Goal: Navigation & Orientation: Find specific page/section

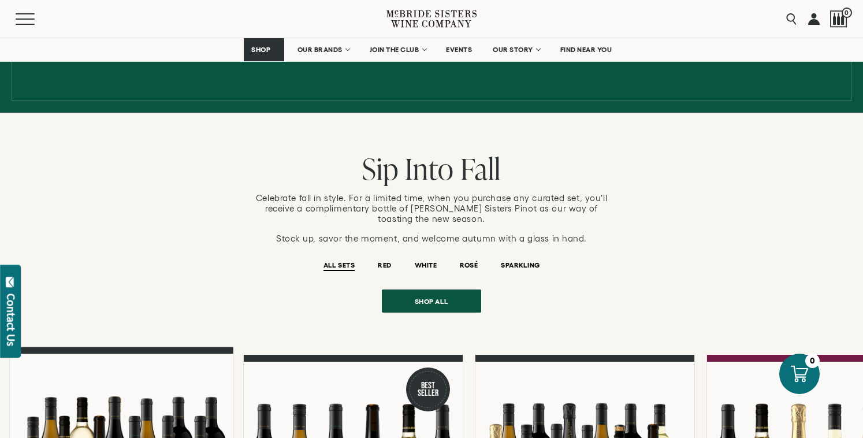
scroll to position [794, 0]
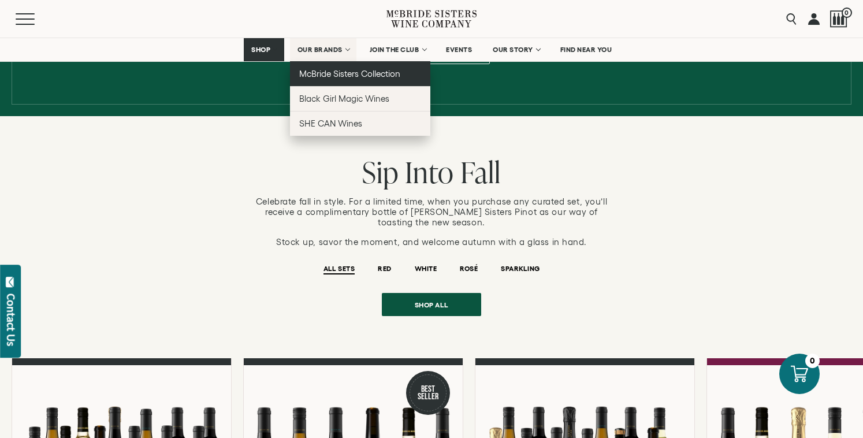
click at [356, 79] on link "McBride Sisters Collection" at bounding box center [360, 73] width 140 height 25
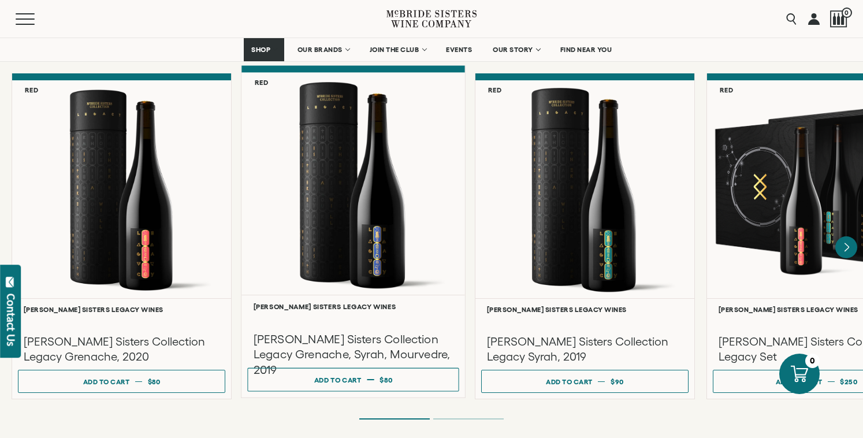
scroll to position [2982, 0]
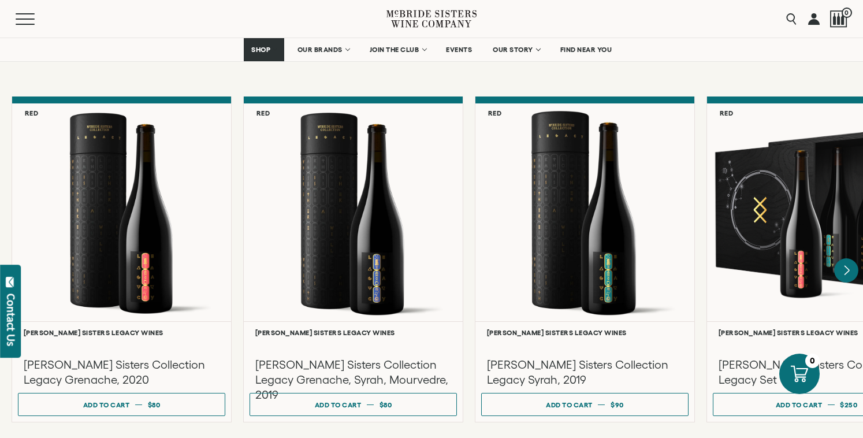
click at [844, 266] on icon "Next" at bounding box center [846, 270] width 5 height 9
